Goal: Complete application form

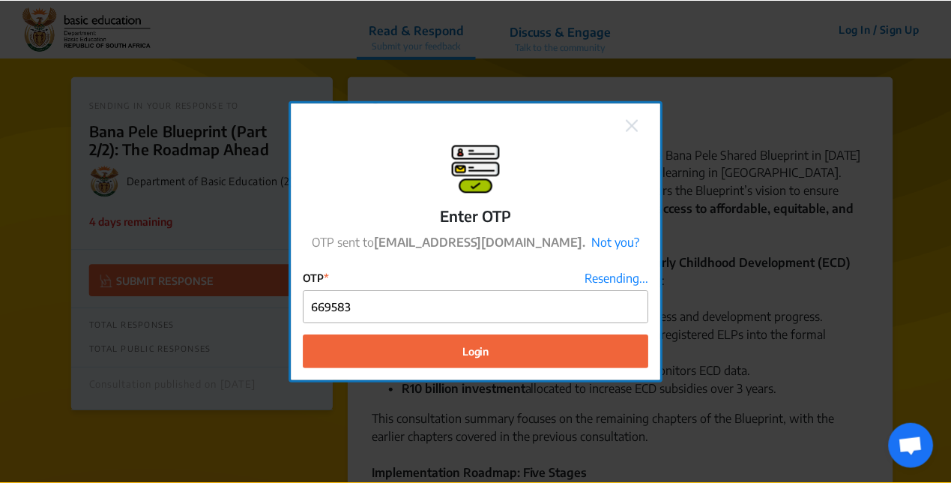
scroll to position [3400, 0]
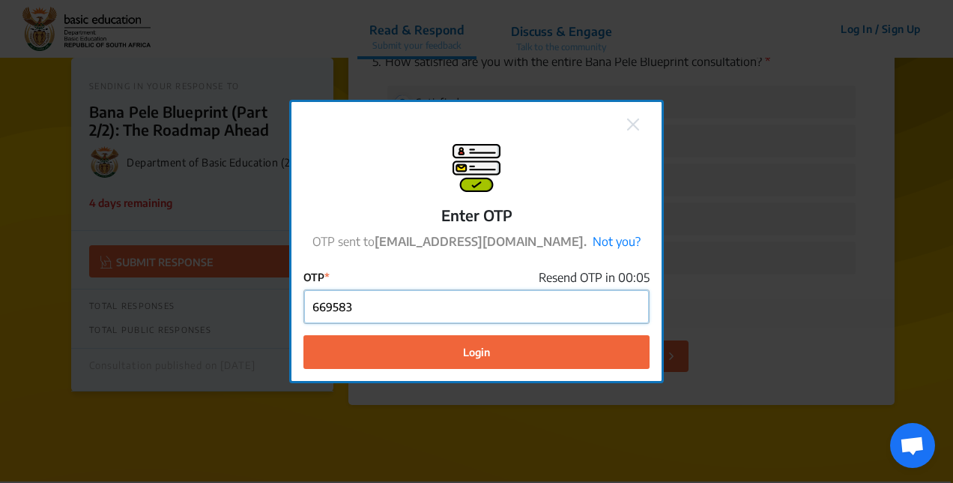
click at [423, 310] on input "669583" at bounding box center [476, 307] width 345 height 34
type input "6"
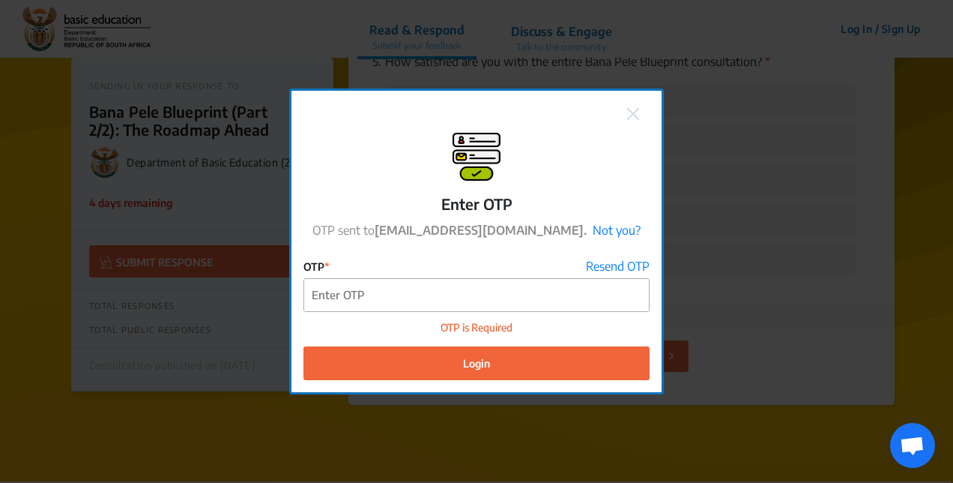
click at [634, 113] on img at bounding box center [633, 114] width 12 height 12
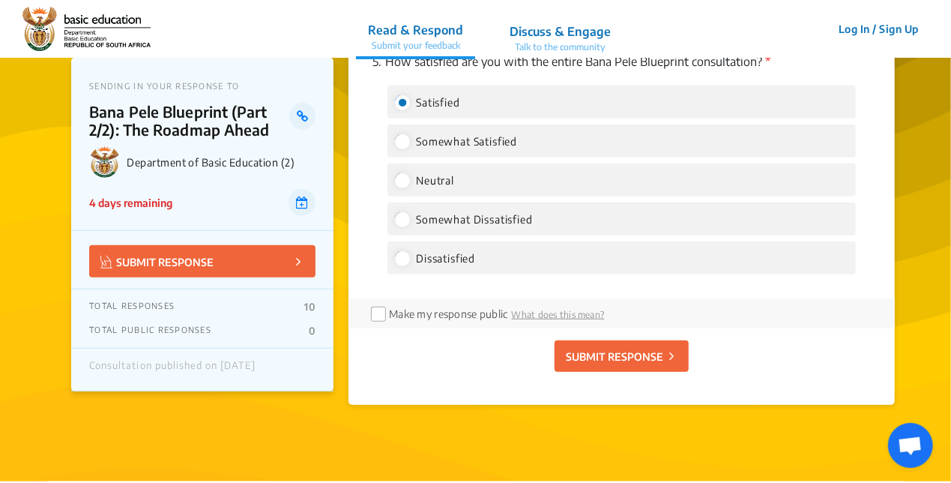
click at [616, 348] on p "SUBMIT RESPONSE" at bounding box center [614, 356] width 97 height 16
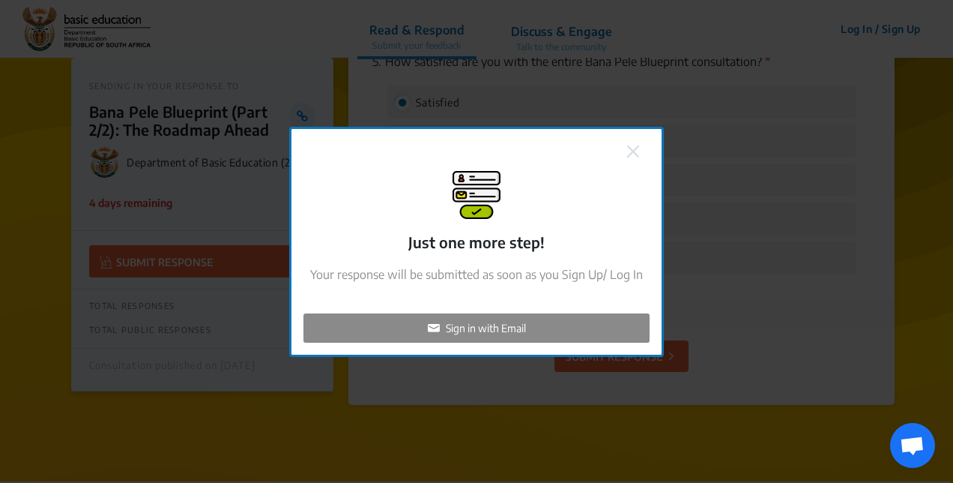
click at [552, 327] on div "Sign in with Email" at bounding box center [477, 327] width 346 height 29
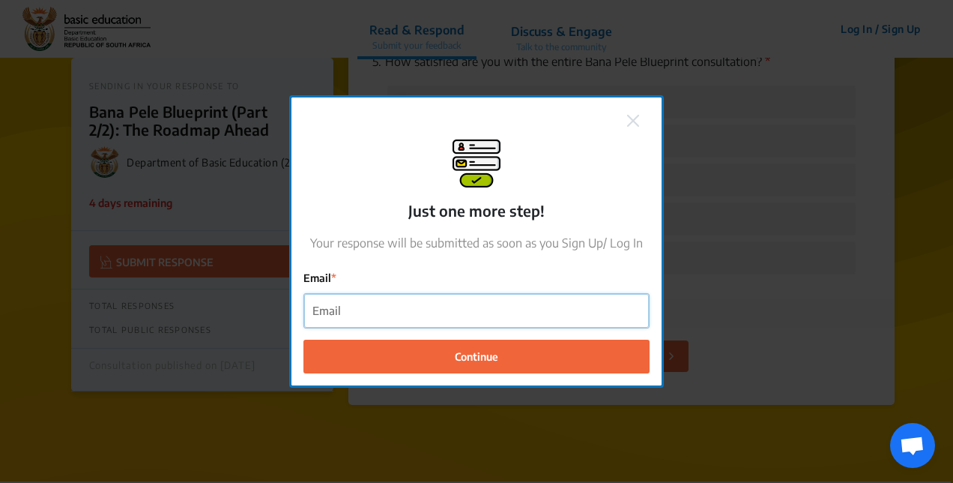
click at [523, 320] on input "Email" at bounding box center [476, 311] width 345 height 34
type input "s"
type input "[EMAIL_ADDRESS][DOMAIN_NAME]"
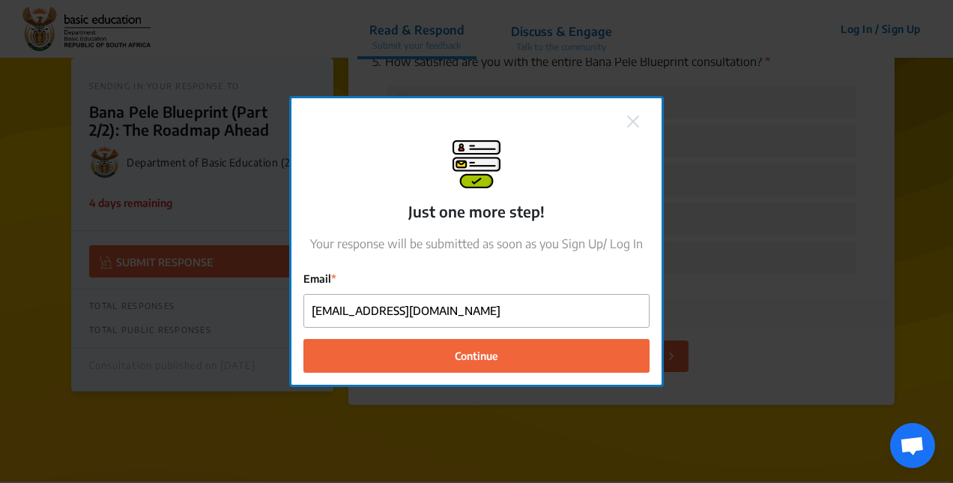
click at [466, 354] on span "Continue" at bounding box center [476, 356] width 43 height 16
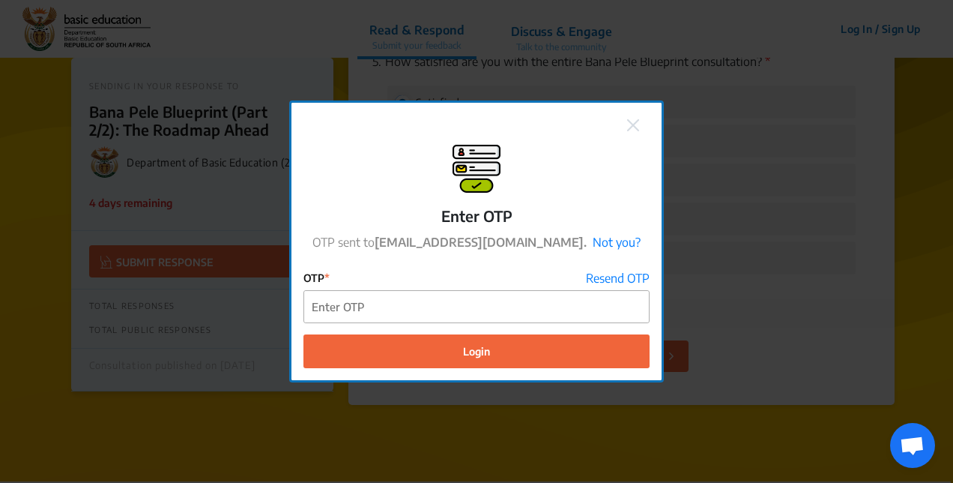
click at [638, 124] on img at bounding box center [633, 125] width 12 height 12
